Goal: Information Seeking & Learning: Learn about a topic

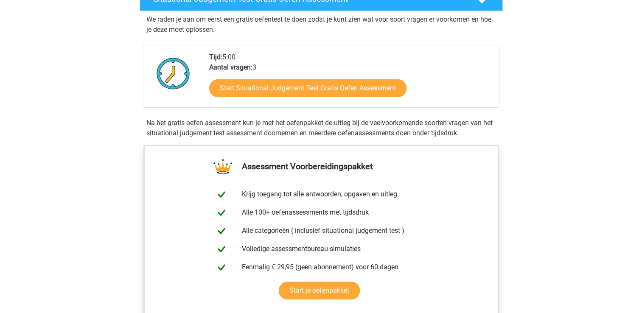
scroll to position [164, 0]
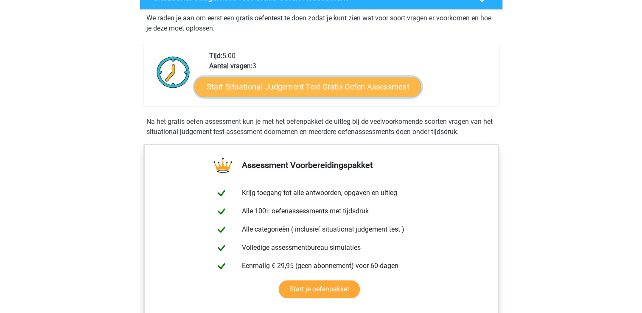
click at [330, 88] on link "Start Situational Judgement Test Gratis Oefen Assessment" at bounding box center [307, 87] width 227 height 20
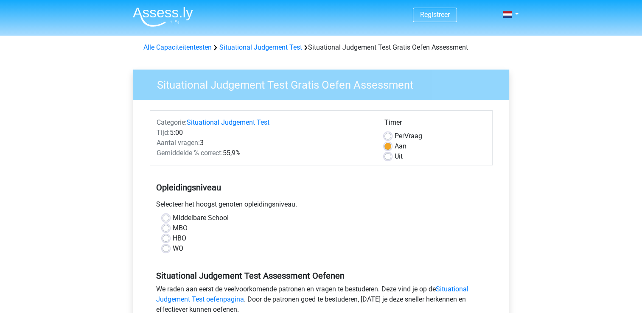
click at [160, 248] on div "Middelbare School MBO HBO WO" at bounding box center [321, 233] width 330 height 41
click at [173, 248] on label "WO" at bounding box center [178, 249] width 11 height 10
click at [163, 248] on input "WO" at bounding box center [165, 248] width 7 height 8
radio input "true"
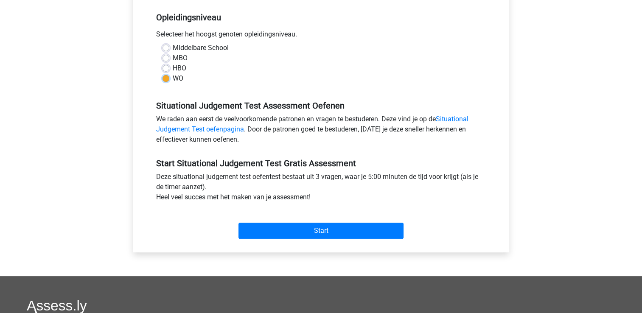
scroll to position [202, 0]
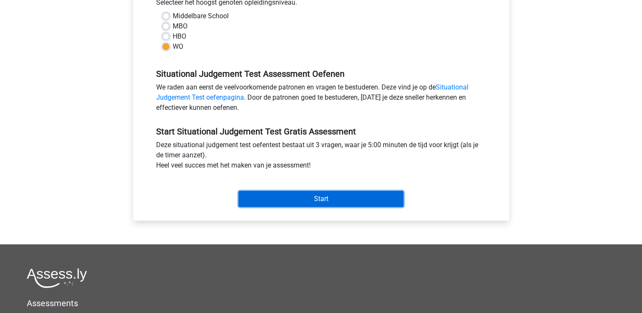
click at [336, 200] on input "Start" at bounding box center [320, 199] width 165 height 16
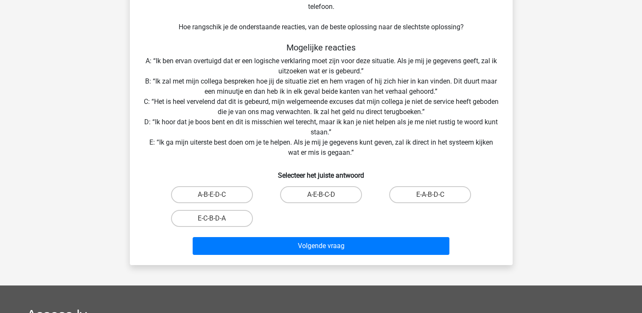
scroll to position [116, 0]
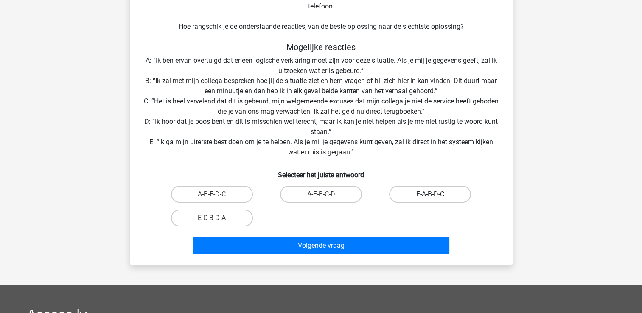
click at [426, 201] on label "E-A-B-D-C" at bounding box center [430, 194] width 82 height 17
click at [430, 200] on input "E-A-B-D-C" at bounding box center [433, 197] width 6 height 6
radio input "true"
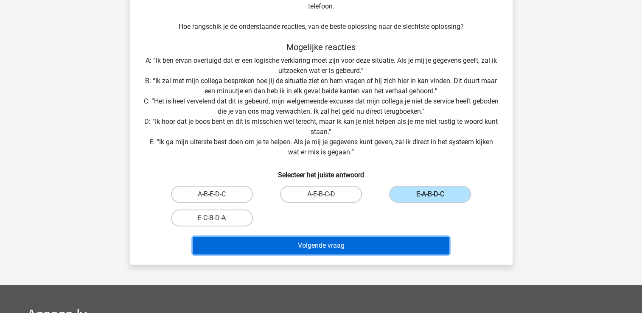
click at [363, 246] on button "Volgende vraag" at bounding box center [321, 246] width 257 height 18
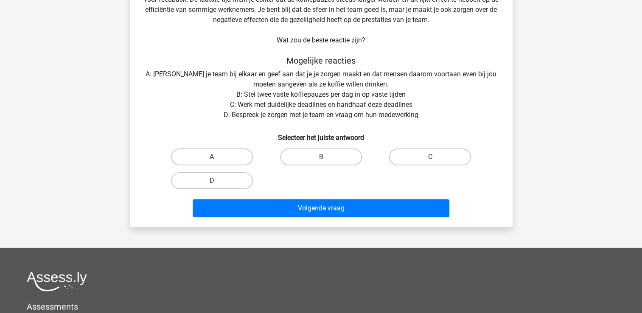
scroll to position [39, 0]
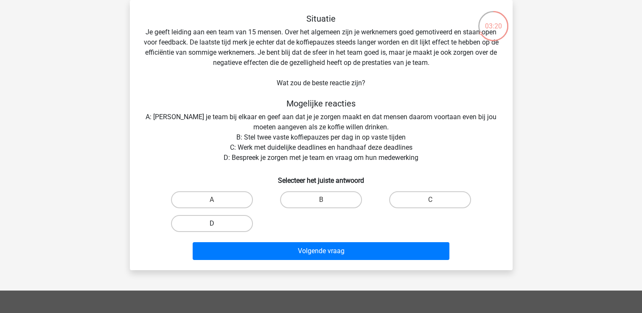
click at [229, 225] on label "D" at bounding box center [212, 223] width 82 height 17
click at [217, 225] on input "D" at bounding box center [215, 227] width 6 height 6
radio input "true"
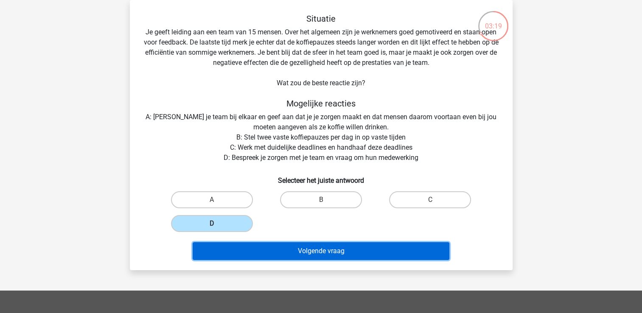
click at [311, 256] on button "Volgende vraag" at bounding box center [321, 251] width 257 height 18
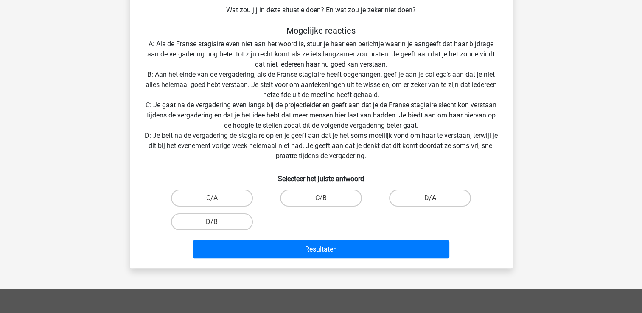
scroll to position [157, 0]
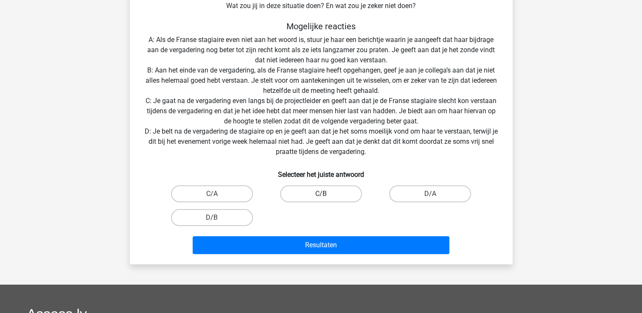
click at [307, 197] on label "C/B" at bounding box center [321, 193] width 82 height 17
click at [321, 197] on input "C/B" at bounding box center [324, 197] width 6 height 6
radio input "true"
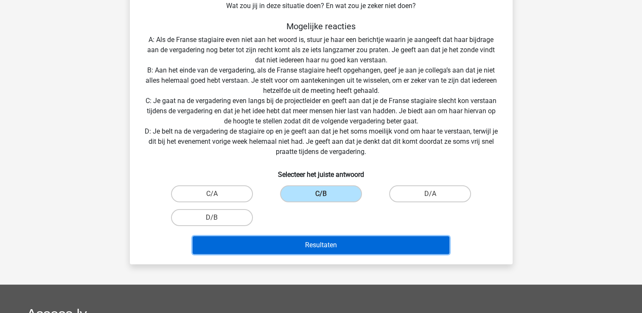
click at [304, 246] on button "Resultaten" at bounding box center [321, 245] width 257 height 18
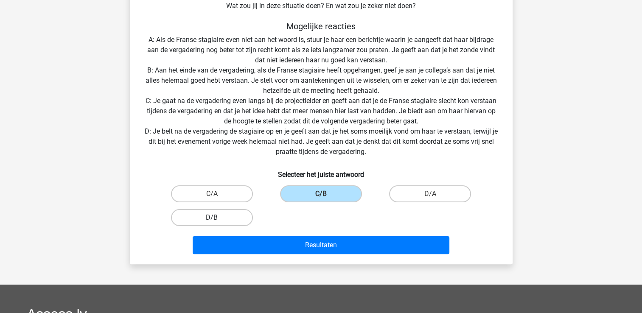
click at [207, 219] on label "D/B" at bounding box center [212, 217] width 82 height 17
click at [212, 219] on input "D/B" at bounding box center [215, 221] width 6 height 6
radio input "true"
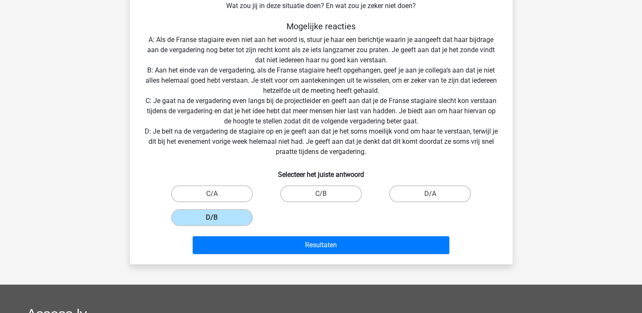
scroll to position [0, 0]
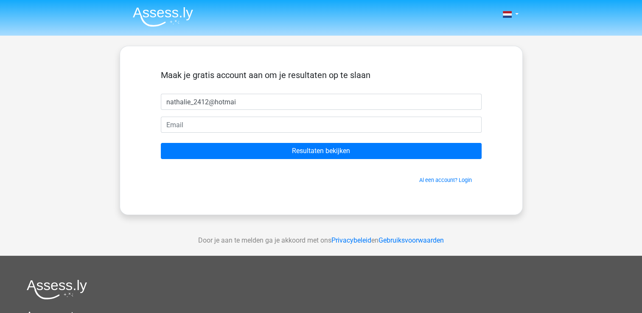
type input "nathalie_2412@hotmail"
drag, startPoint x: 250, startPoint y: 104, endPoint x: 102, endPoint y: 118, distance: 148.7
click at [102, 118] on div "Nederlands English" at bounding box center [321, 240] width 642 height 480
type input "Nathalie"
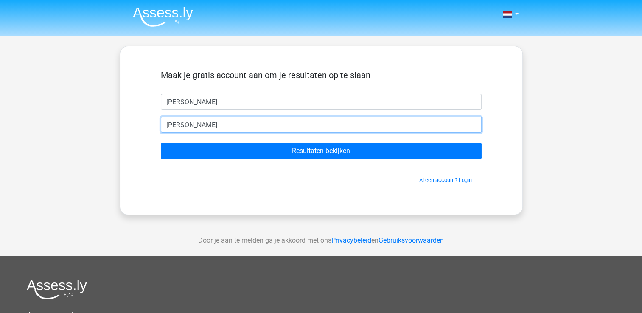
type input "nathalie_2412@hotmail.com"
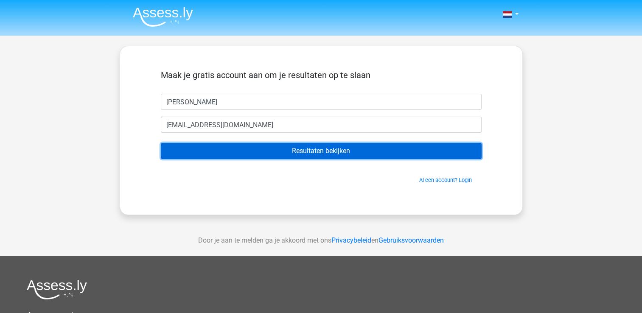
click at [313, 157] on input "Resultaten bekijken" at bounding box center [321, 151] width 321 height 16
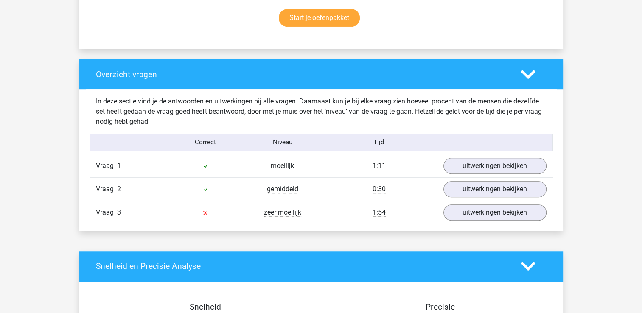
scroll to position [582, 0]
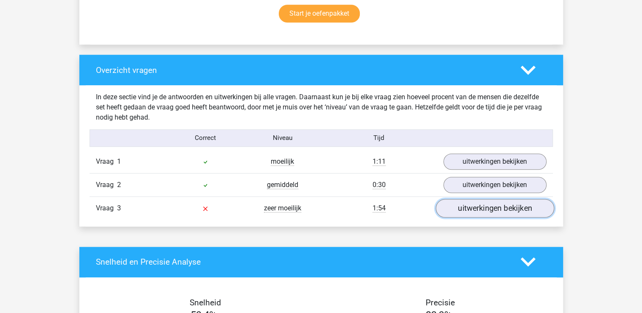
click at [524, 212] on link "uitwerkingen bekijken" at bounding box center [494, 208] width 118 height 19
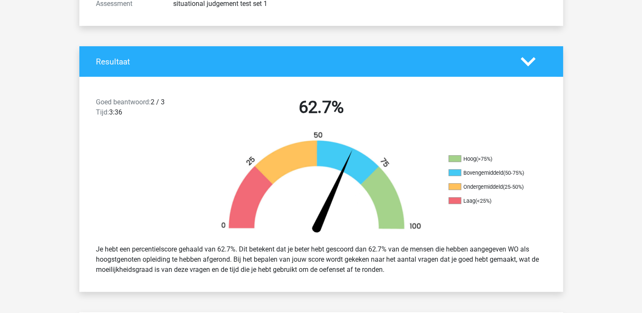
scroll to position [117, 0]
